Goal: Task Accomplishment & Management: Use online tool/utility

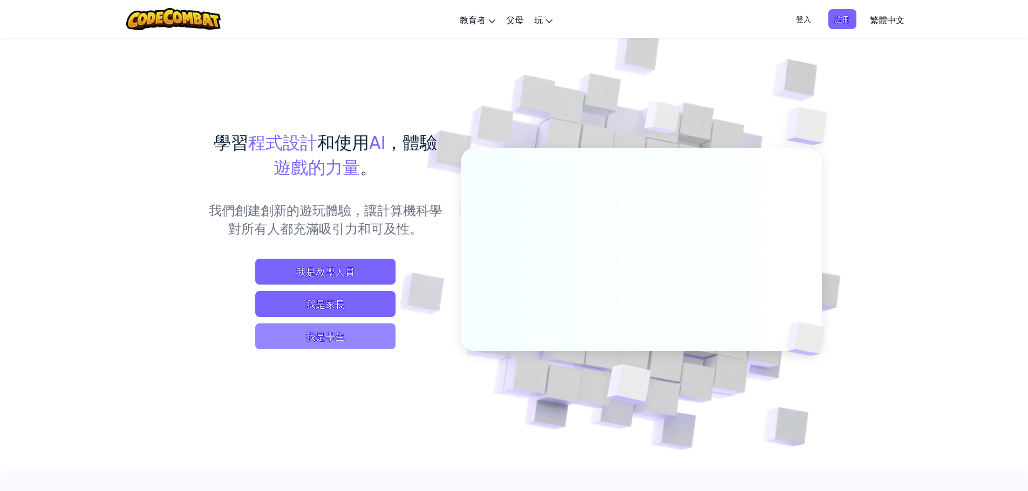
click at [330, 337] on span "我是學生" at bounding box center [325, 337] width 140 height 26
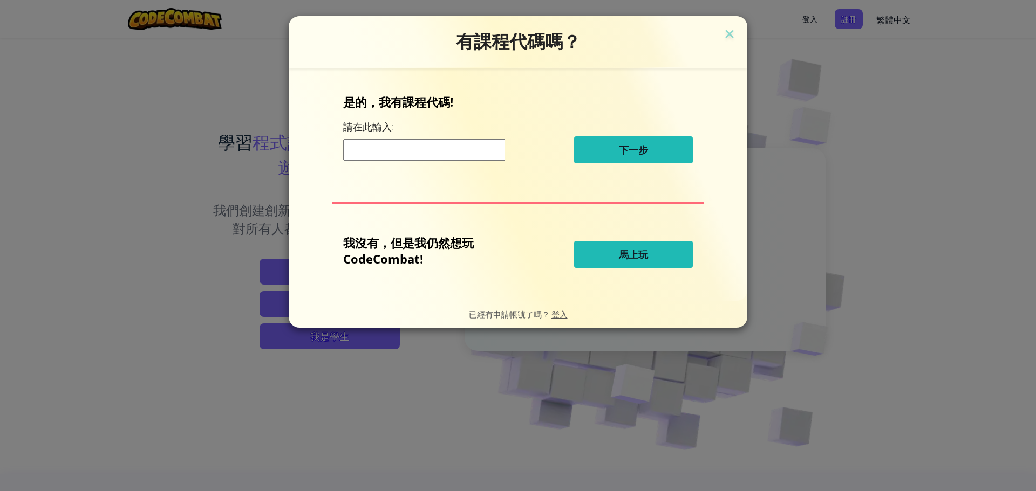
click at [633, 258] on span "馬上玩" at bounding box center [633, 254] width 29 height 13
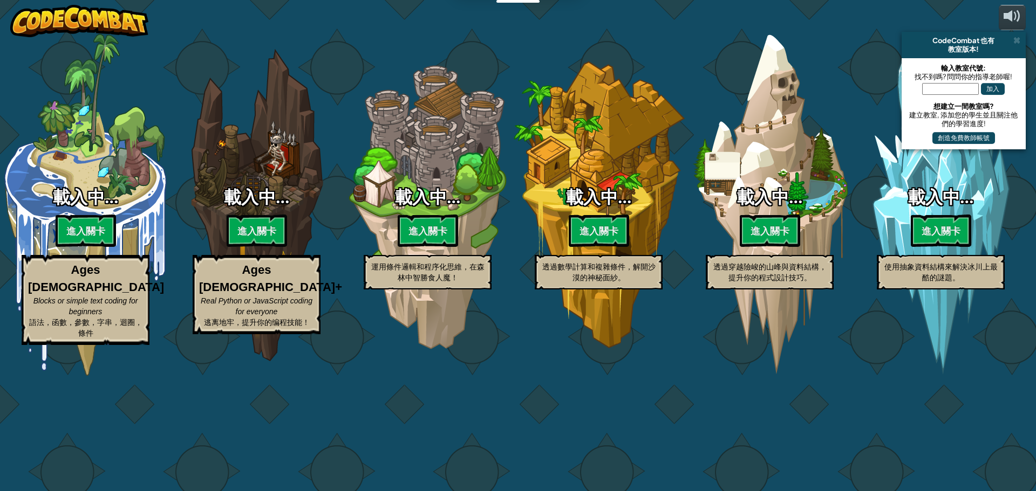
select select "zh-HANT"
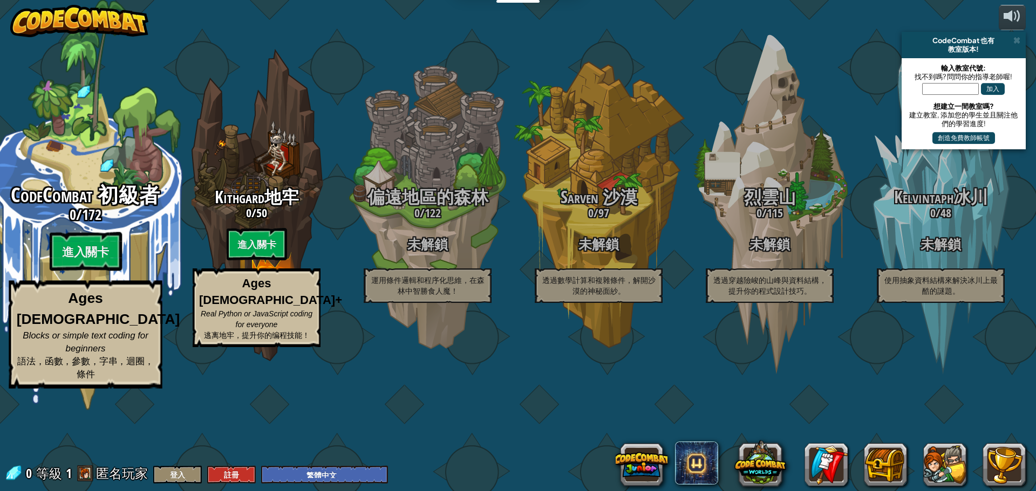
click at [99, 224] on span "172" at bounding box center [91, 214] width 19 height 19
select select "zh-HANT"
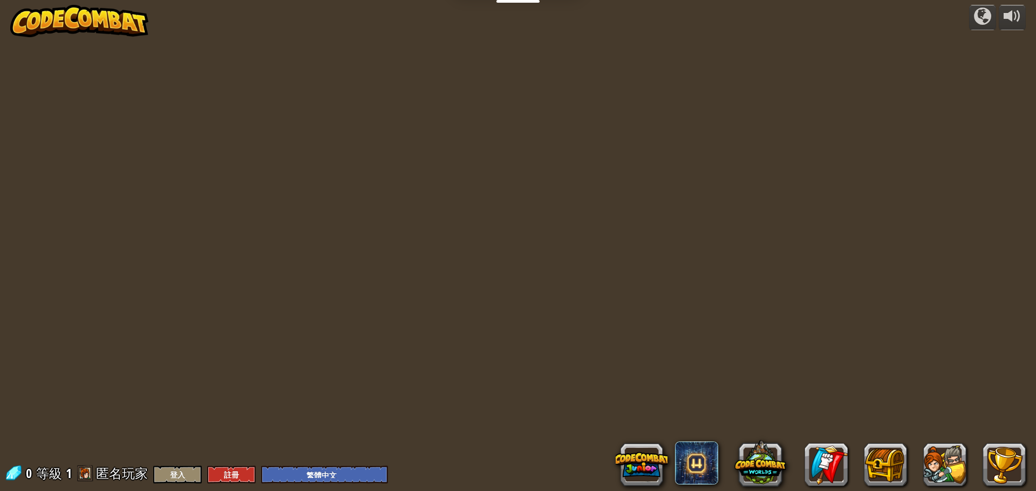
select select "zh-HANT"
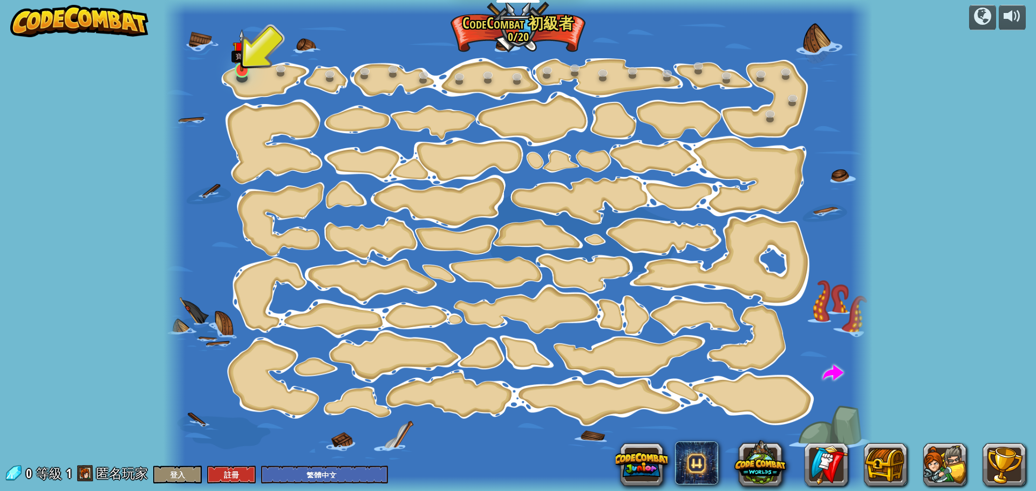
click at [242, 65] on img at bounding box center [241, 50] width 18 height 43
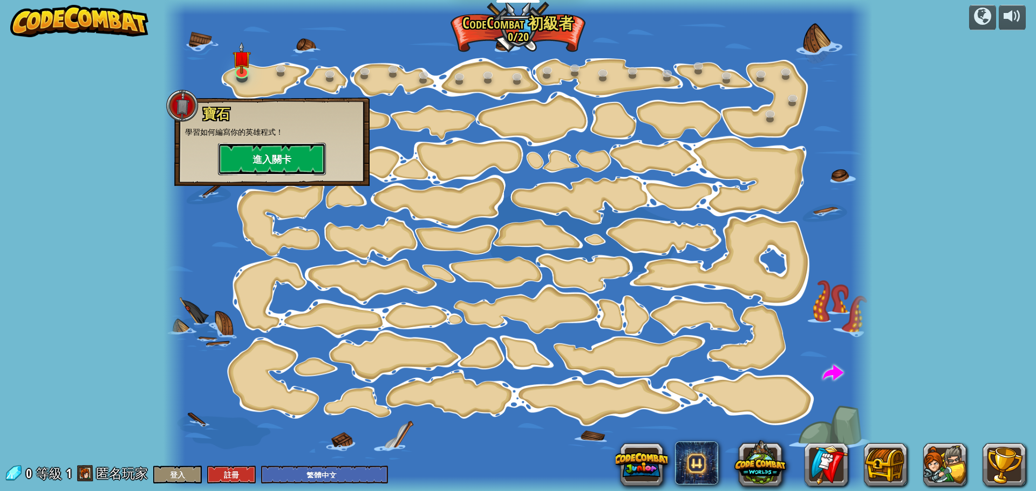
click at [280, 155] on button "進入關卡" at bounding box center [272, 159] width 108 height 32
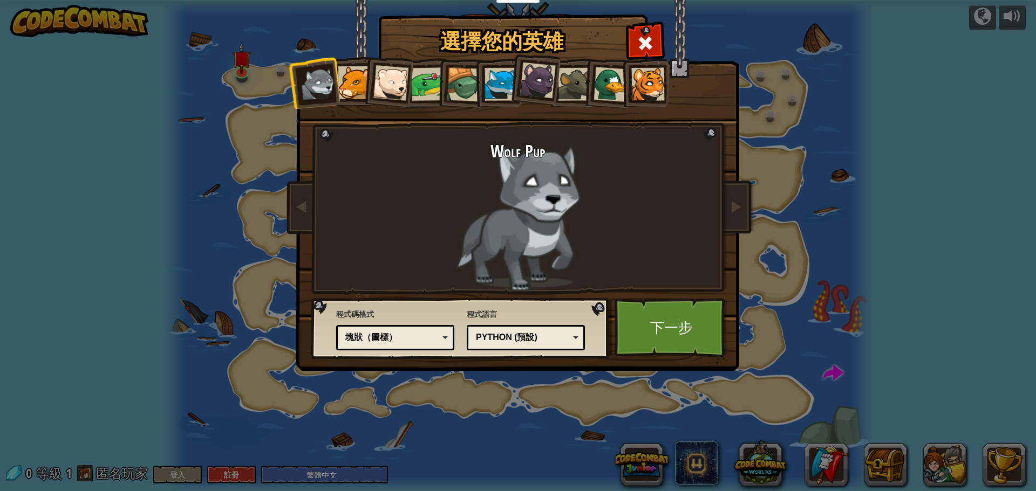
click at [578, 344] on div "Python (預設) JavaScript Lua C++ Java (測試中) Python (預設)" at bounding box center [526, 337] width 118 height 25
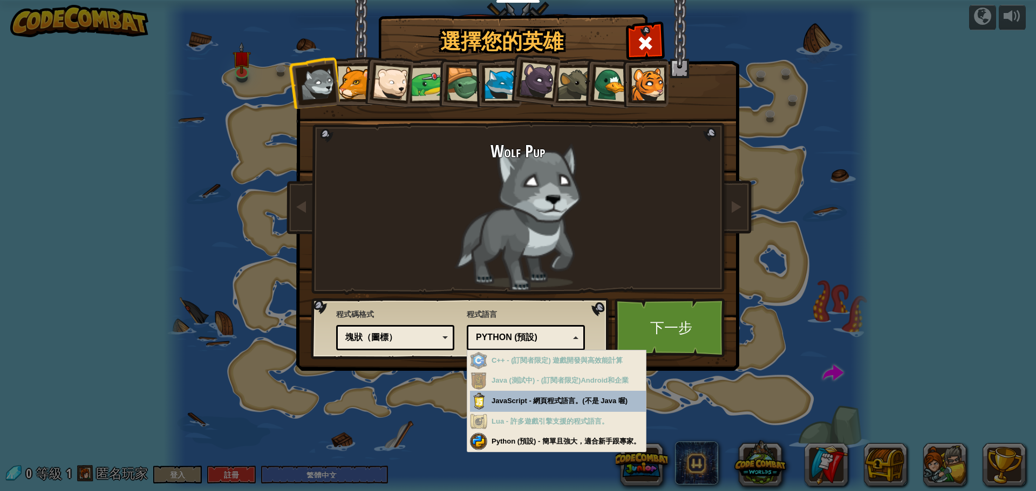
click at [538, 309] on div "程式語言 Python (預設) JavaScript Lua C++ Java (測試中) Python (預設) C++ - (訂閱者限定) 遊戲開發與高…" at bounding box center [526, 328] width 118 height 44
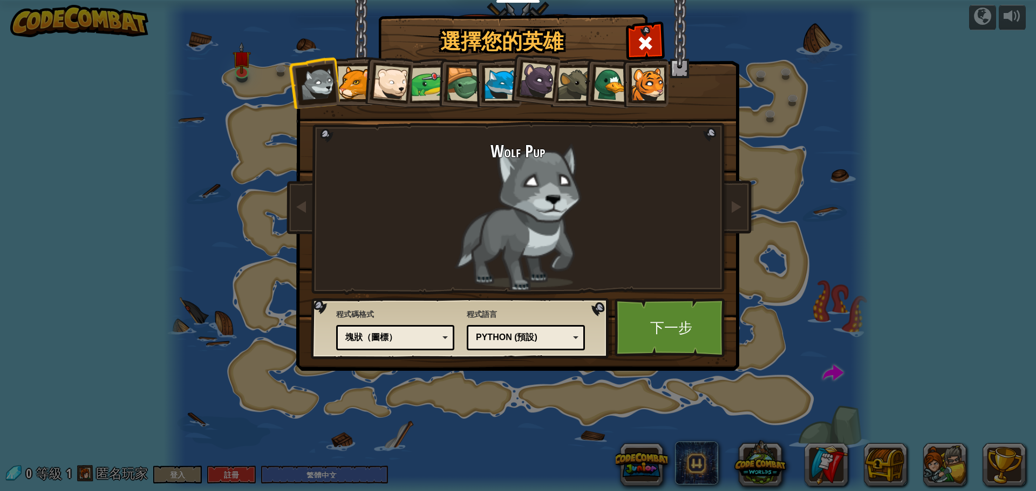
click at [446, 333] on div "塊狀（圖標）" at bounding box center [395, 338] width 104 height 17
drag, startPoint x: 418, startPoint y: 309, endPoint x: 407, endPoint y: 309, distance: 10.8
click at [403, 309] on span "程式碼格式" at bounding box center [395, 314] width 118 height 11
drag, startPoint x: 403, startPoint y: 309, endPoint x: 384, endPoint y: 310, distance: 18.9
click at [384, 310] on span "程式碼格式" at bounding box center [395, 314] width 118 height 11
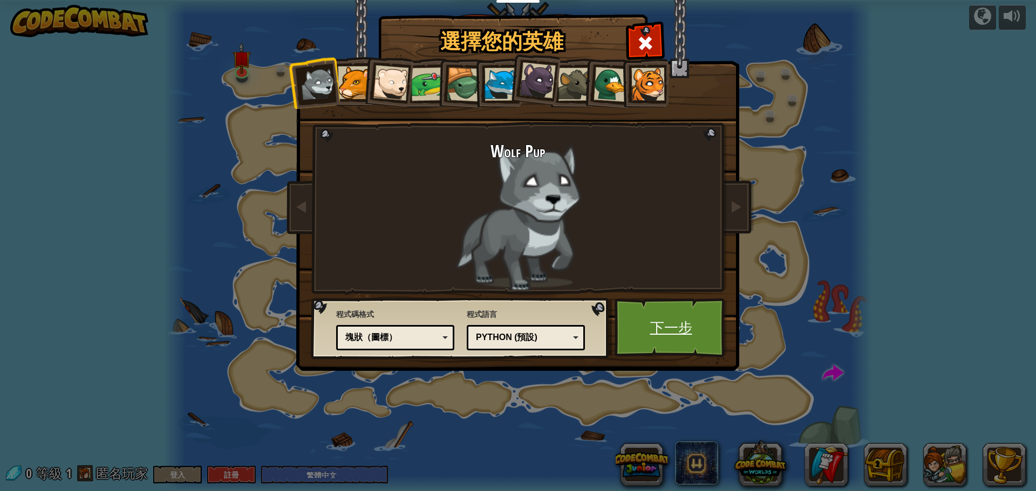
click at [660, 336] on link "下一步" at bounding box center [670, 327] width 113 height 59
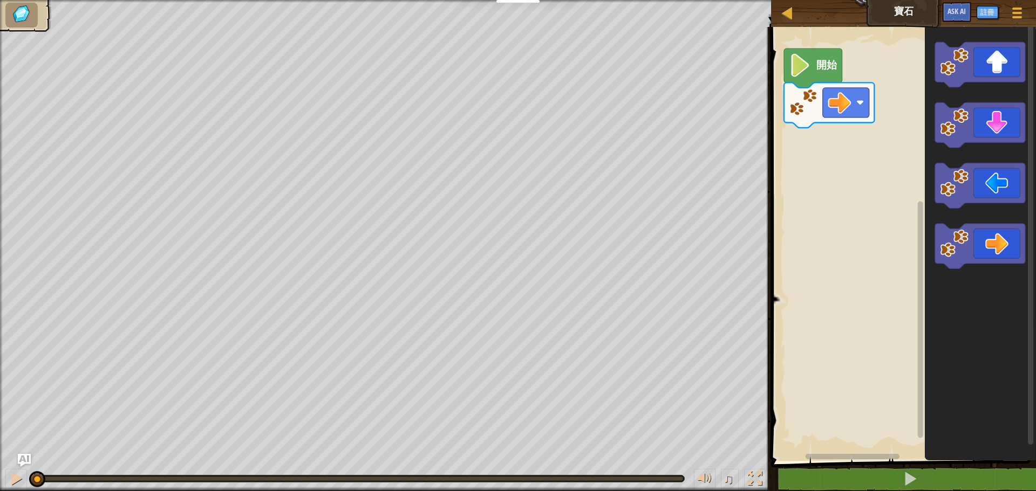
click at [23, 14] on img at bounding box center [21, 13] width 23 height 19
click at [1019, 15] on div at bounding box center [1016, 13] width 15 height 16
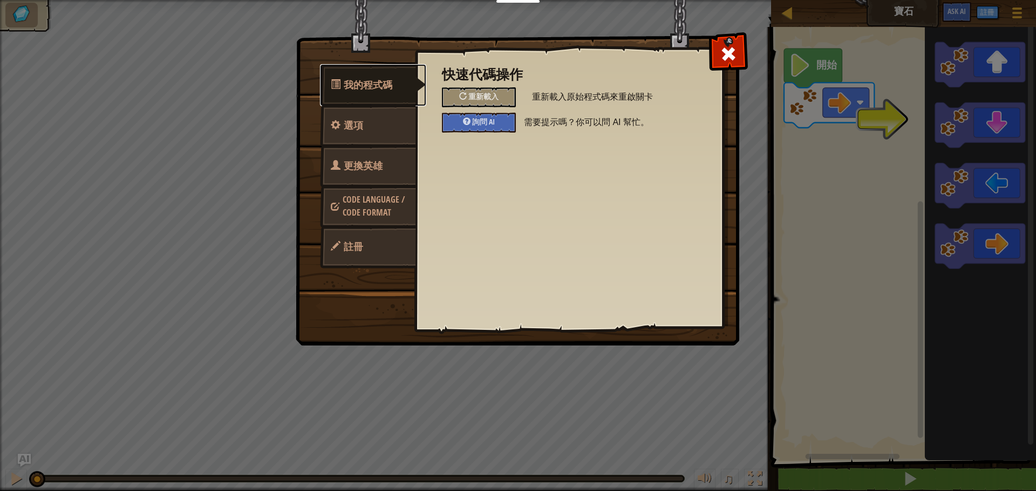
click at [355, 85] on span "我的程式碼" at bounding box center [368, 84] width 49 height 13
click at [357, 121] on span "選項" at bounding box center [353, 125] width 19 height 13
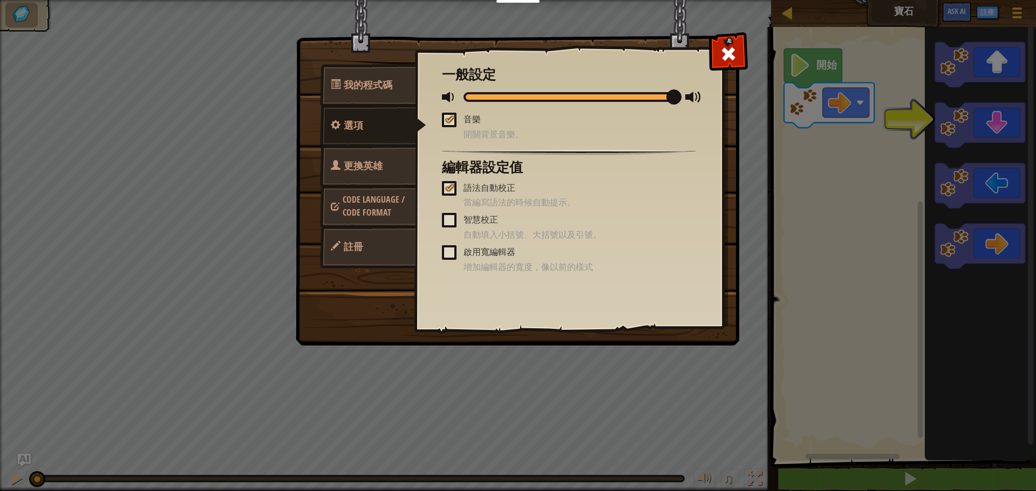
click at [344, 54] on img at bounding box center [522, 153] width 452 height 386
click at [381, 195] on span "Code Language / Code Format" at bounding box center [374, 206] width 62 height 25
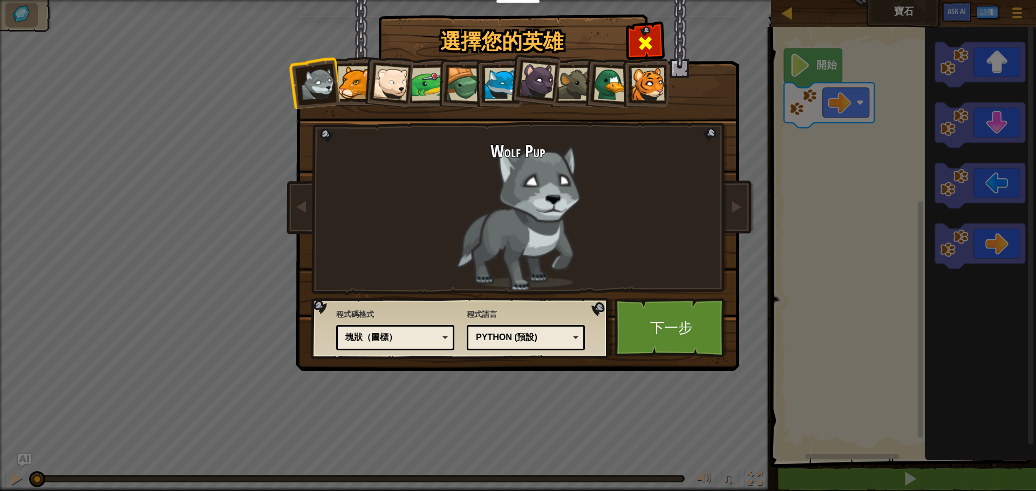
click at [643, 43] on span at bounding box center [645, 43] width 17 height 17
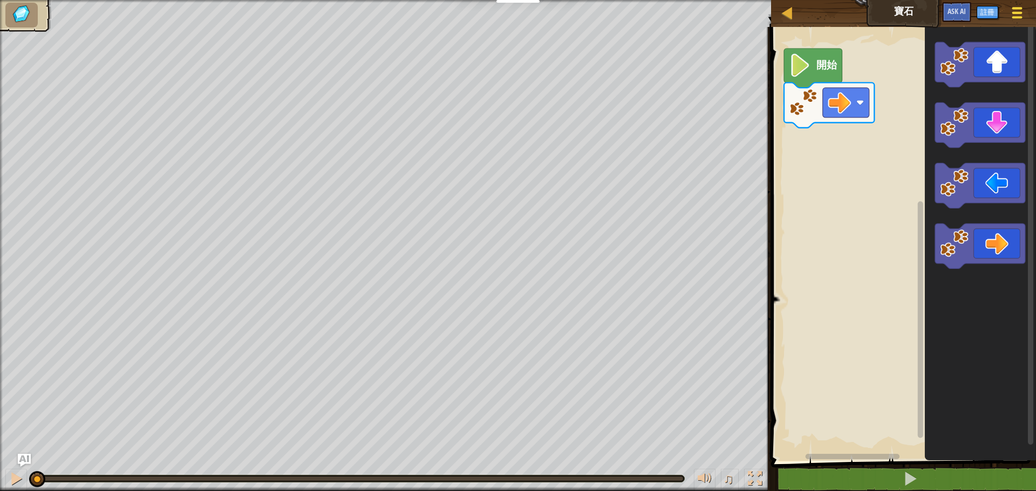
click at [1018, 12] on span at bounding box center [1017, 13] width 10 height 2
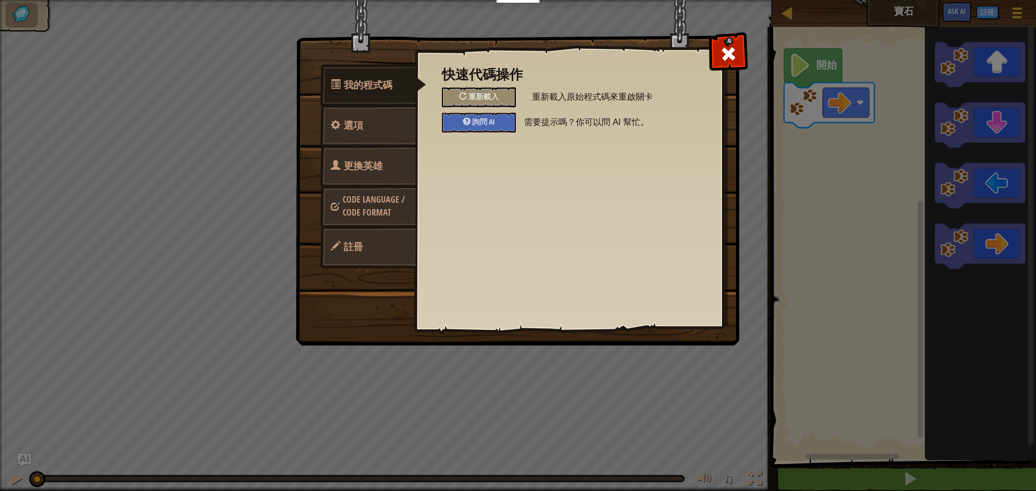
click at [356, 210] on span "Code Language / Code Format" at bounding box center [374, 206] width 62 height 25
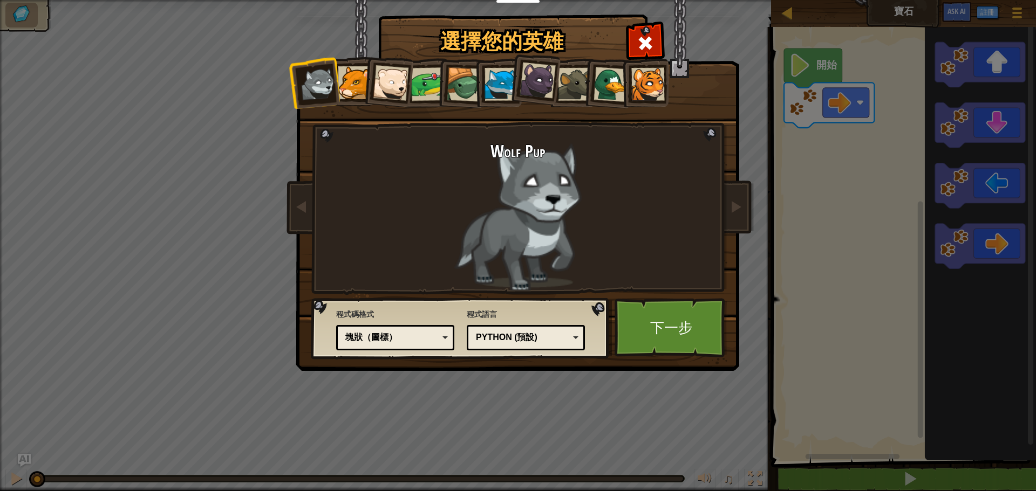
click at [352, 78] on div at bounding box center [354, 82] width 33 height 33
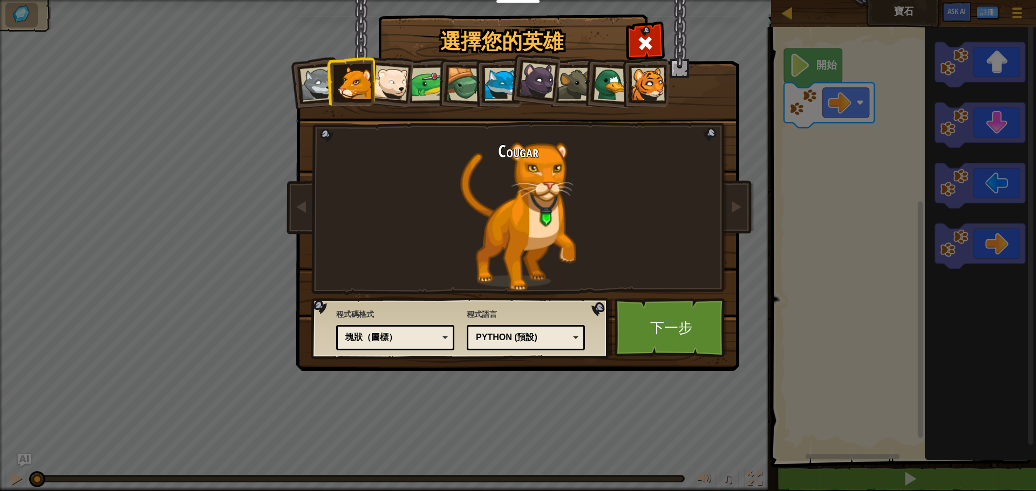
click at [394, 83] on div at bounding box center [391, 83] width 36 height 36
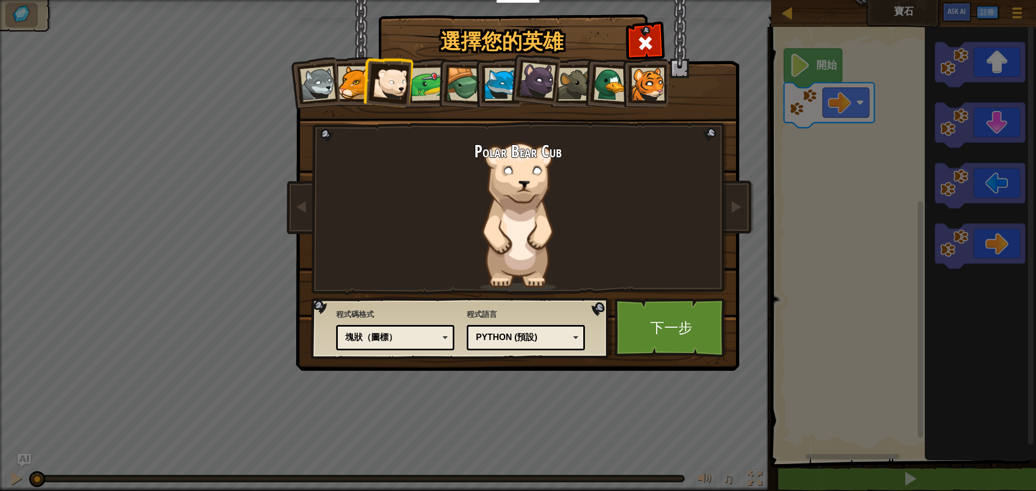
click at [317, 86] on div at bounding box center [318, 84] width 36 height 36
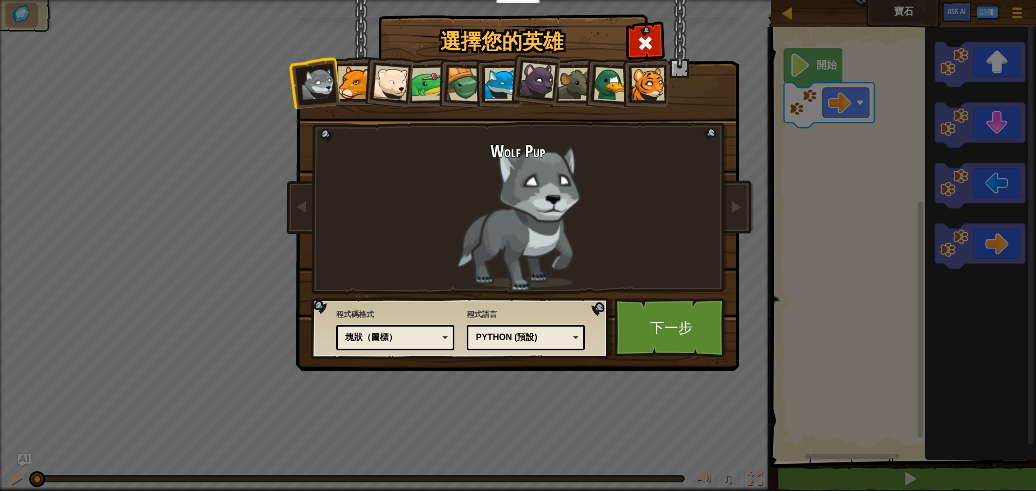
click at [341, 84] on div at bounding box center [354, 82] width 33 height 33
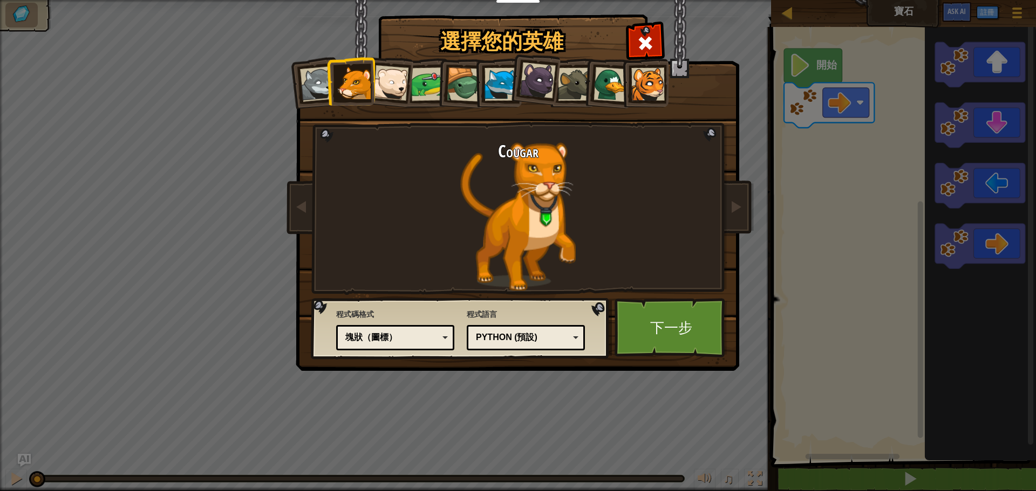
click at [456, 84] on div at bounding box center [464, 84] width 35 height 35
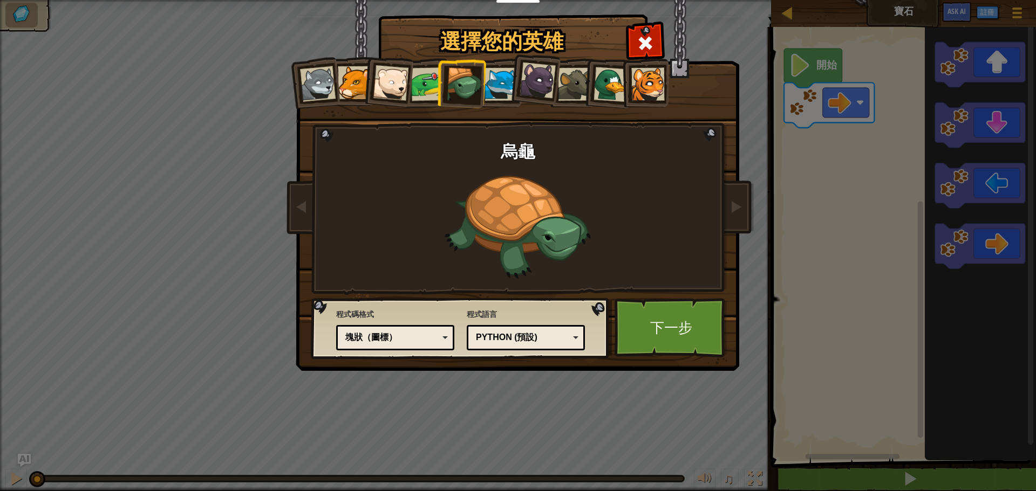
click at [541, 84] on div at bounding box center [537, 81] width 36 height 36
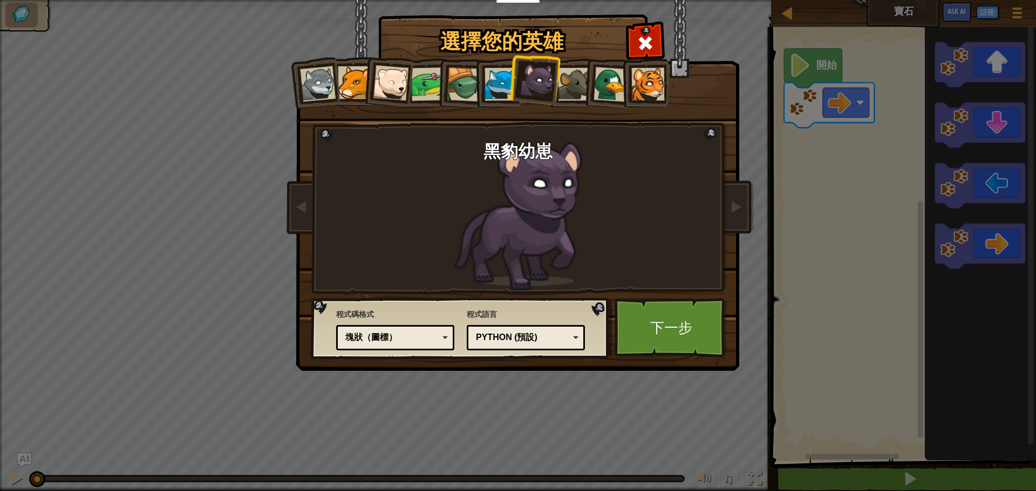
click at [638, 84] on div at bounding box center [647, 84] width 33 height 33
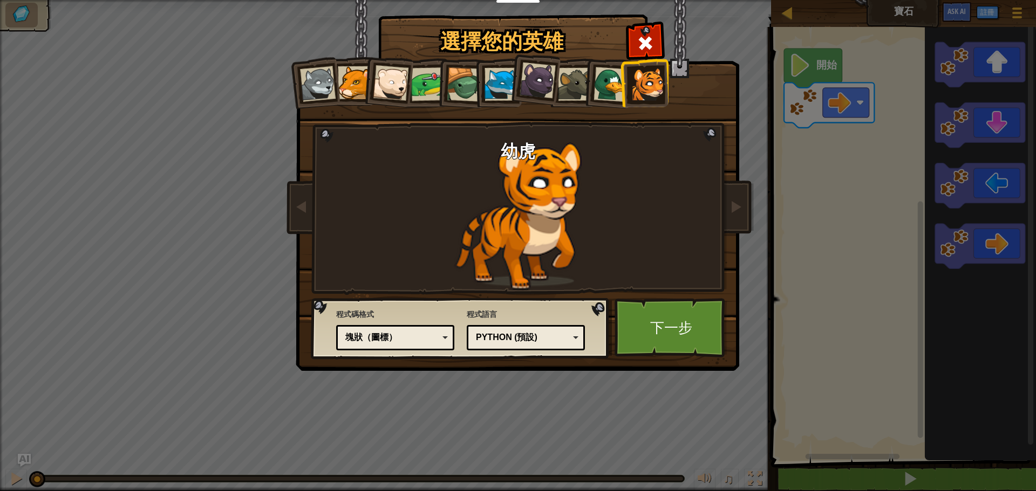
click at [562, 88] on div at bounding box center [574, 84] width 33 height 33
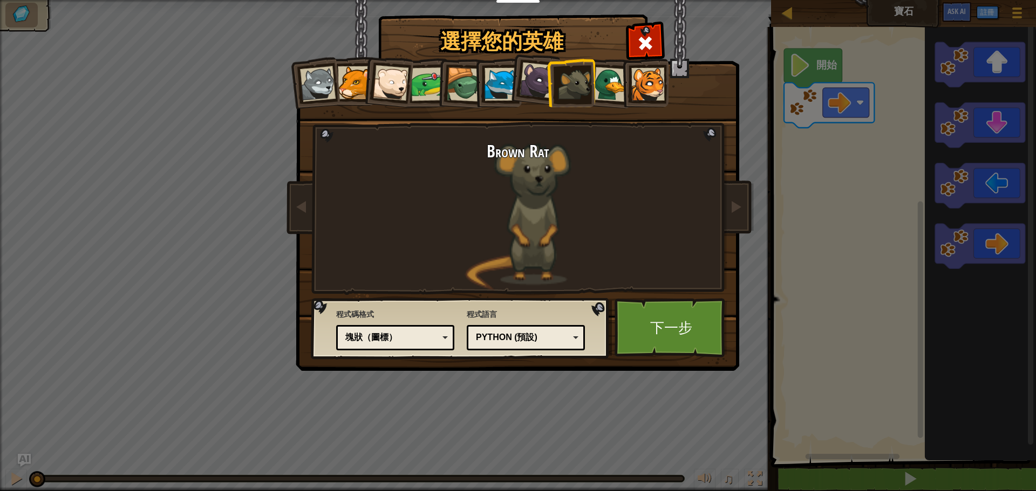
click at [420, 88] on div at bounding box center [427, 83] width 33 height 33
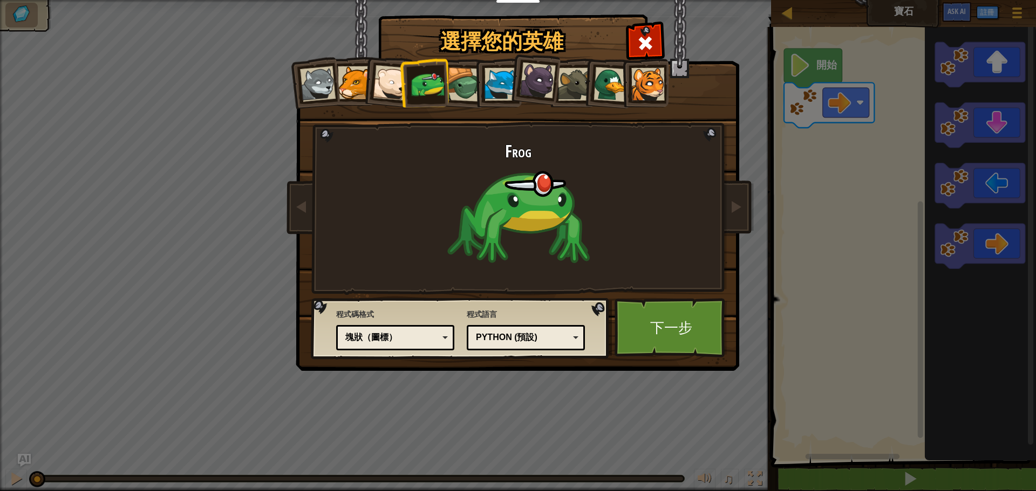
click at [446, 335] on div "塊狀（圖標）" at bounding box center [395, 338] width 104 height 17
click at [668, 330] on link "下一步" at bounding box center [670, 327] width 113 height 59
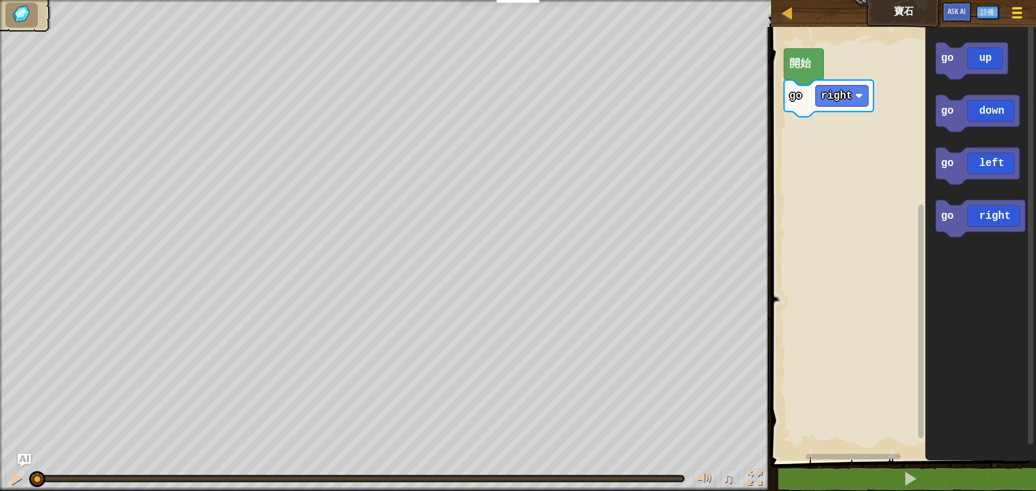
click at [1021, 12] on span at bounding box center [1017, 13] width 10 height 2
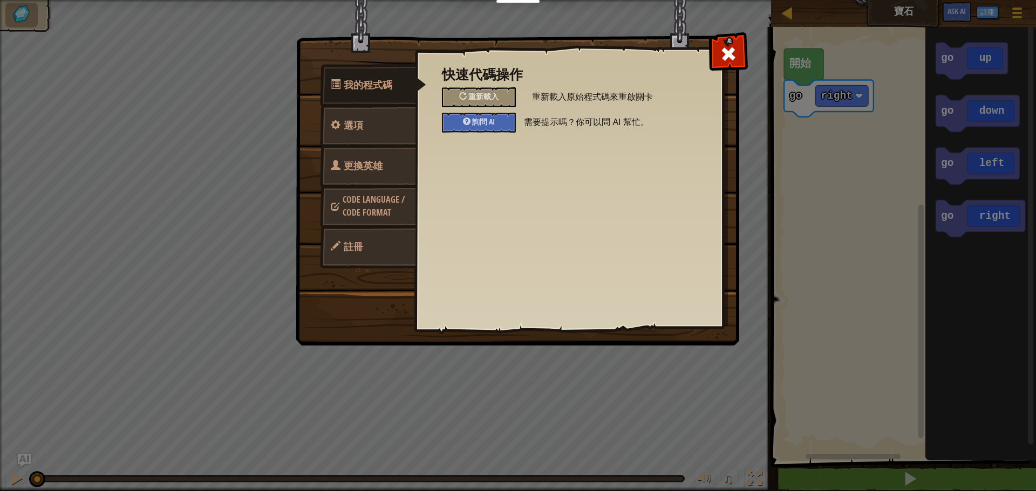
click at [348, 195] on span "Code Language / Code Format" at bounding box center [374, 206] width 62 height 25
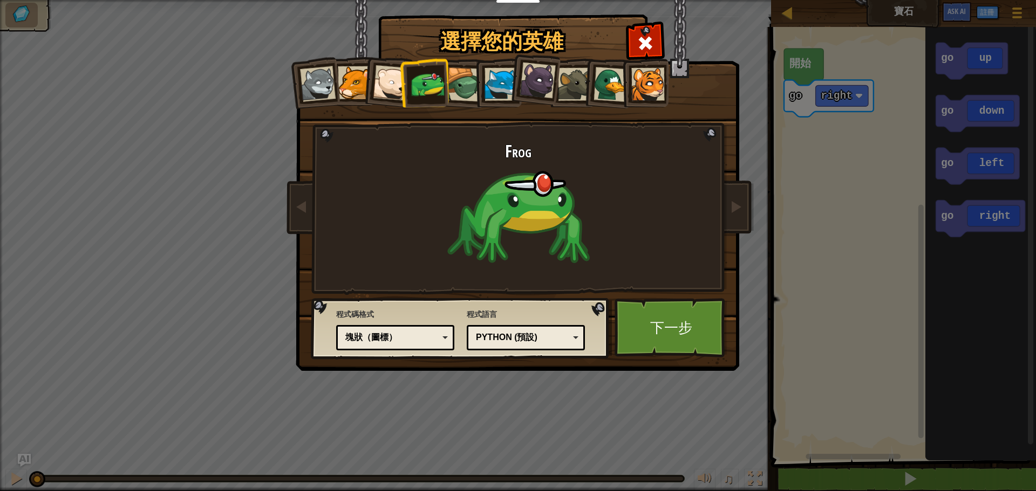
click at [445, 336] on div "塊狀（圖標）" at bounding box center [395, 338] width 104 height 17
click at [681, 321] on link "下一步" at bounding box center [670, 327] width 113 height 59
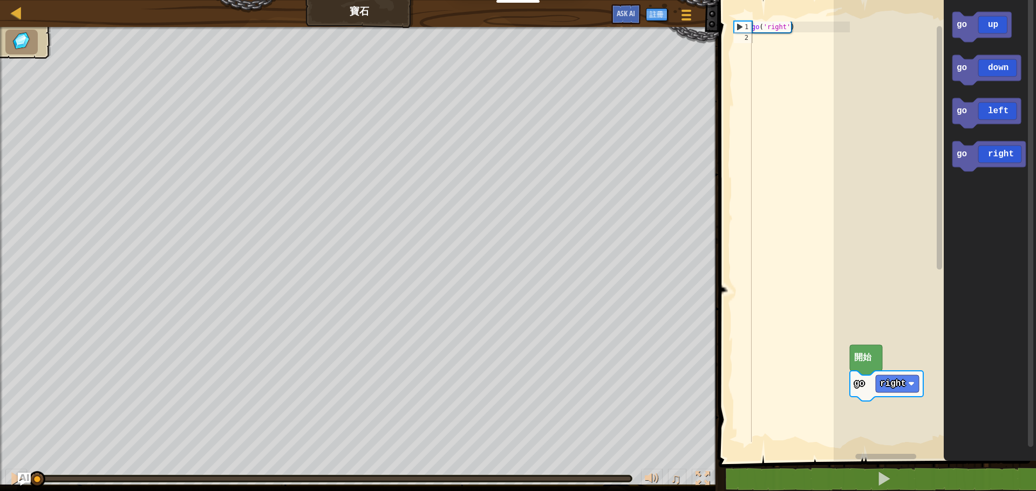
select select "zh-HANT"
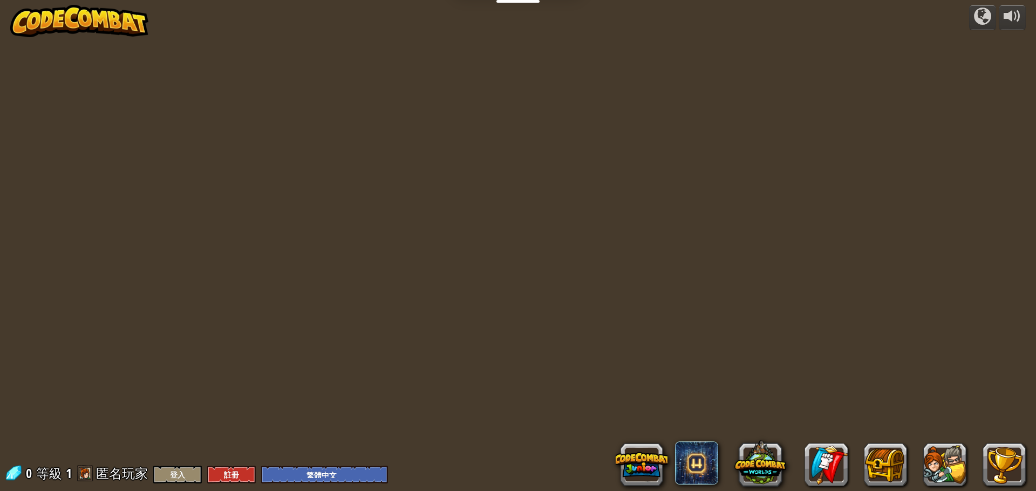
select select "zh-HANT"
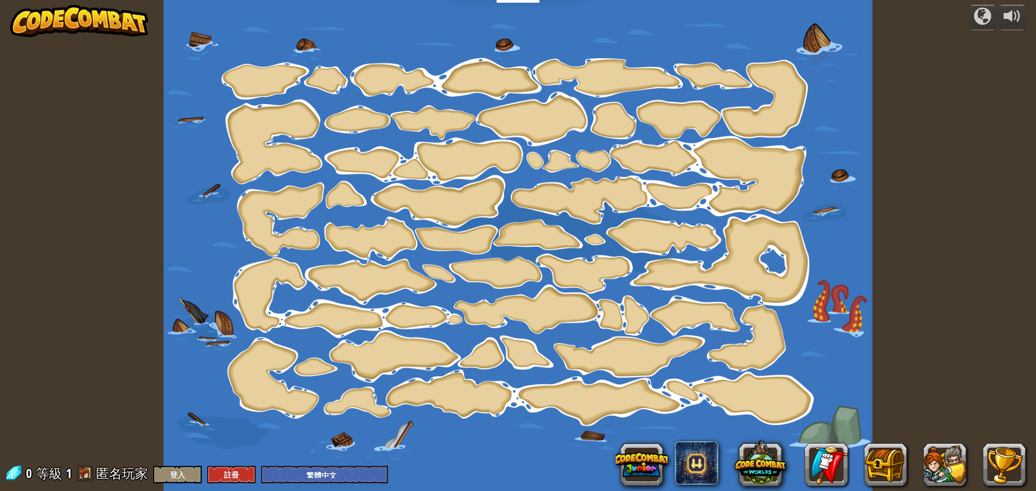
select select "zh-HANT"
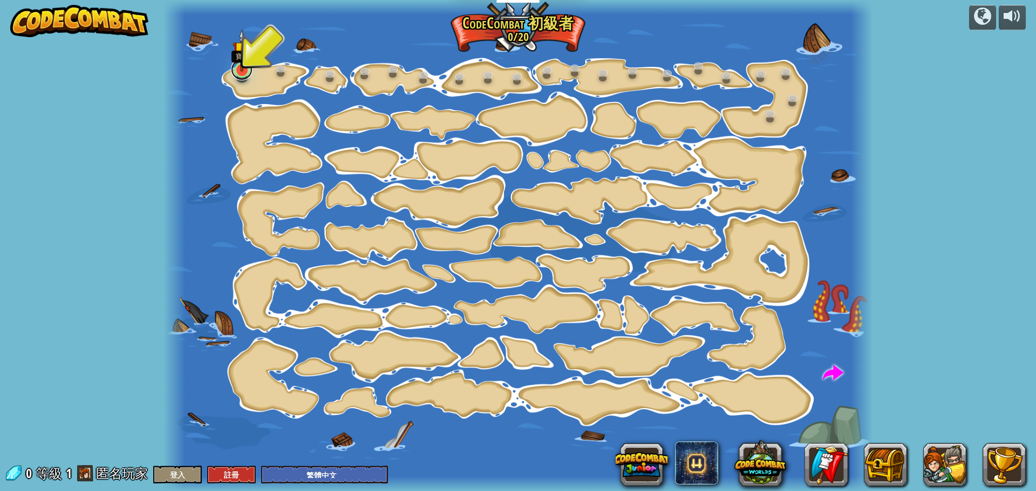
click at [240, 76] on link at bounding box center [242, 70] width 22 height 22
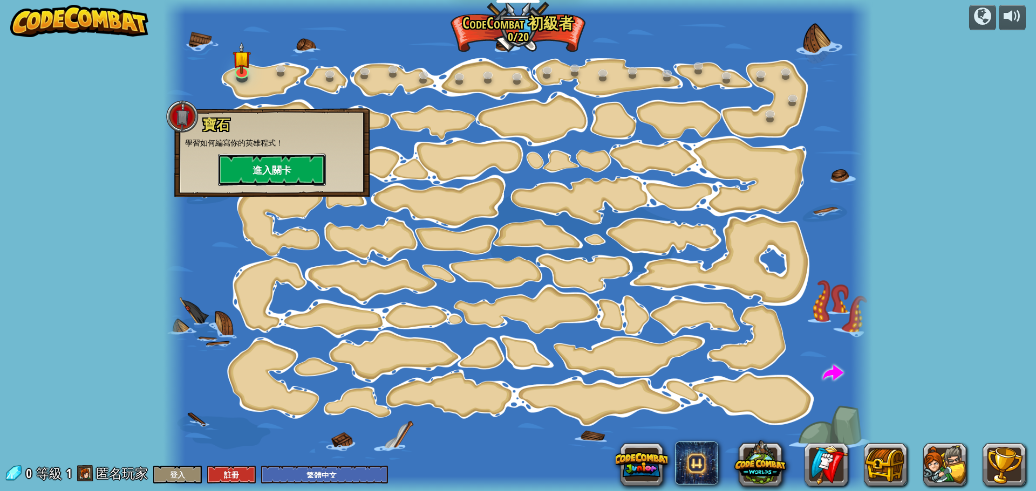
click at [276, 165] on button "進入關卡" at bounding box center [272, 170] width 108 height 32
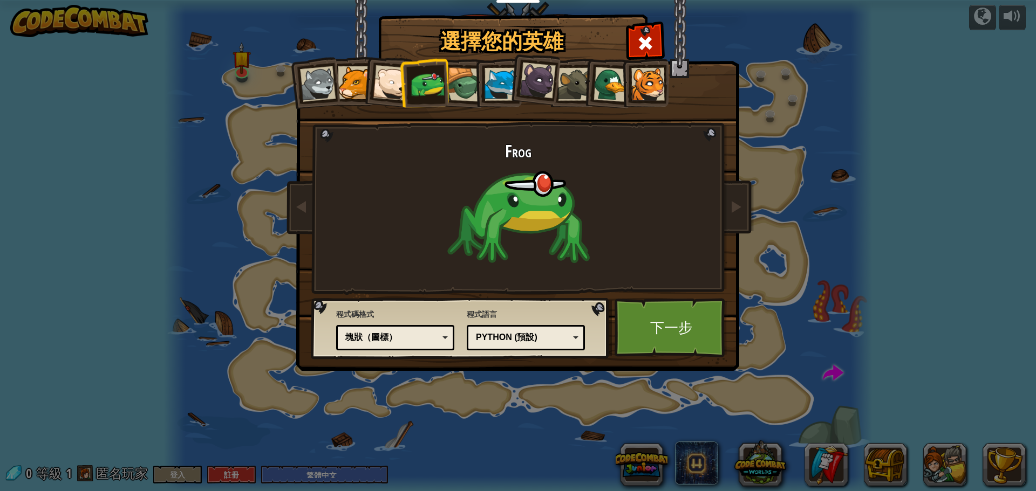
click at [432, 339] on div "塊狀（圖標）" at bounding box center [391, 338] width 93 height 12
click at [667, 336] on link "下一步" at bounding box center [670, 327] width 113 height 59
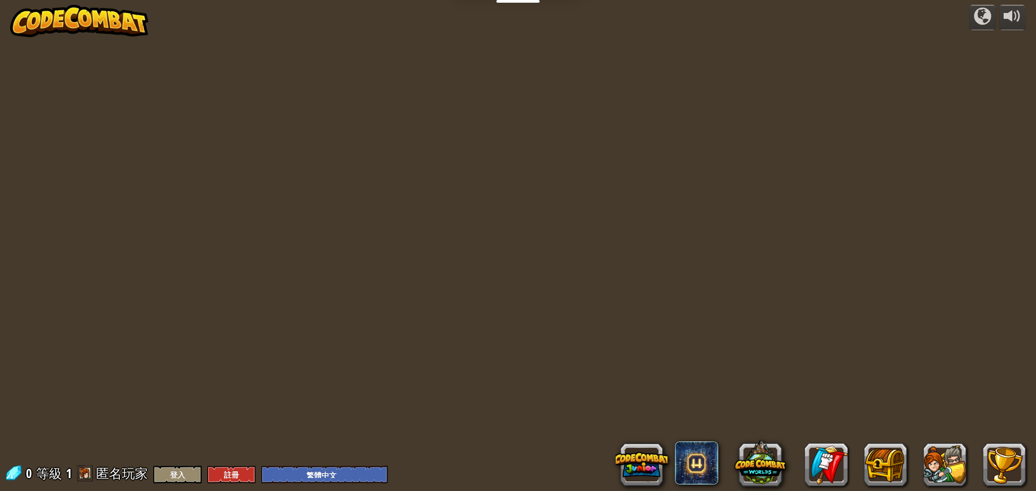
select select "zh-HANT"
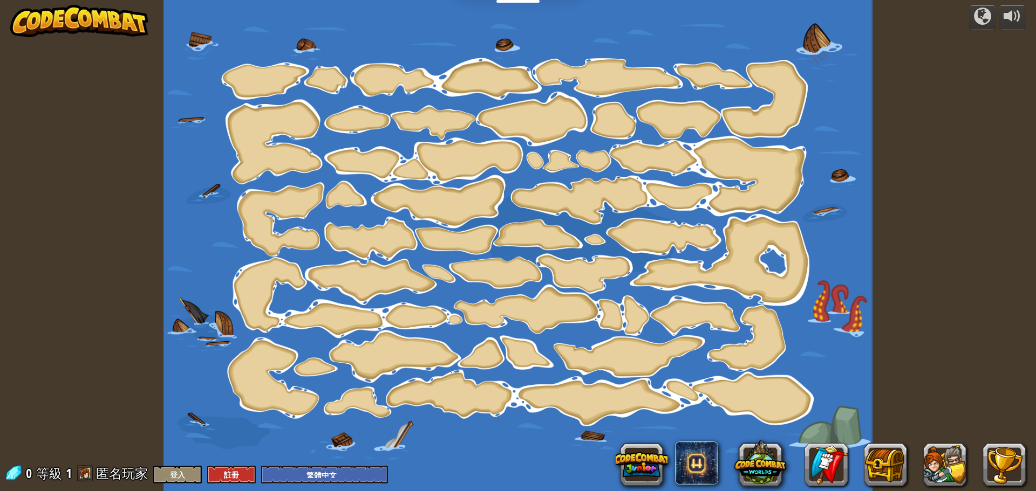
select select "zh-HANT"
